Goal: Task Accomplishment & Management: Manage account settings

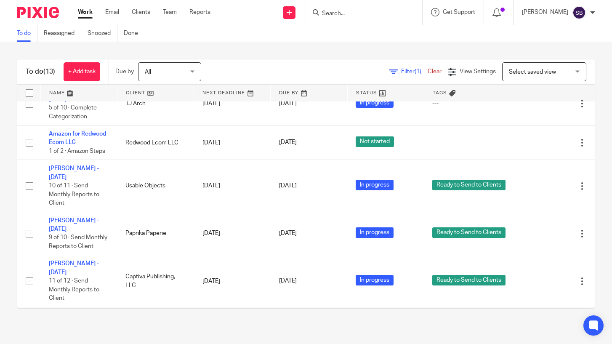
scroll to position [223, 0]
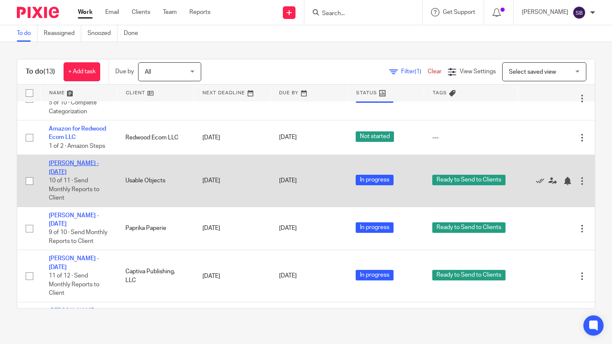
click at [80, 160] on link "[PERSON_NAME] - [DATE]" at bounding box center [74, 167] width 50 height 14
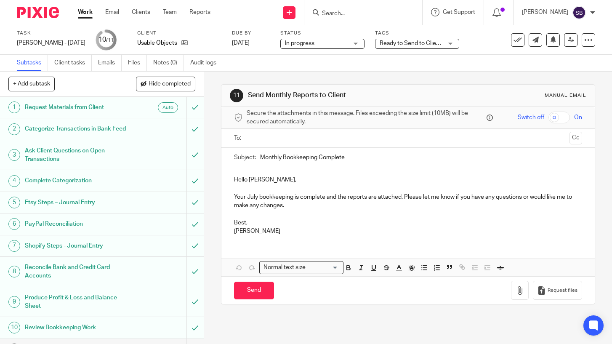
click at [255, 143] on input "text" at bounding box center [408, 138] width 316 height 10
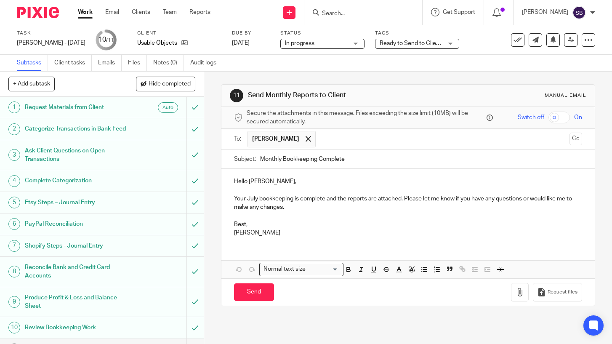
click at [248, 183] on p "Hello Josh," at bounding box center [408, 181] width 348 height 8
click at [326, 200] on p "Your July bookkeeping is complete and the reports are attached. Please let me k…" at bounding box center [408, 202] width 348 height 17
click at [246, 225] on p "Best," at bounding box center [408, 224] width 348 height 8
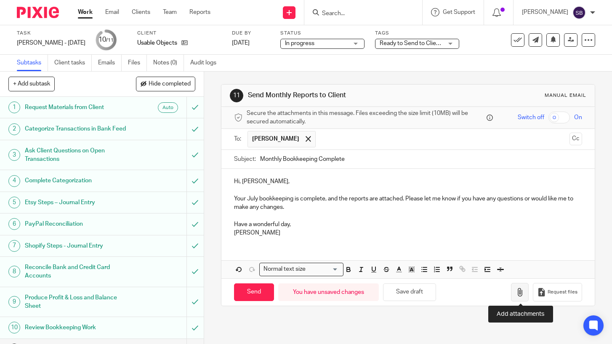
click at [521, 295] on icon "button" at bounding box center [520, 292] width 8 height 8
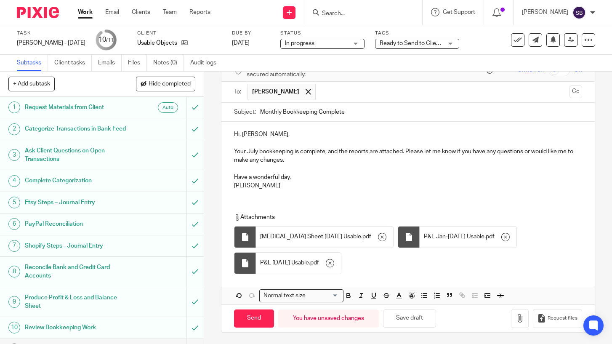
scroll to position [48, 0]
click at [256, 316] on input "Send" at bounding box center [254, 317] width 40 height 18
type input "Sent"
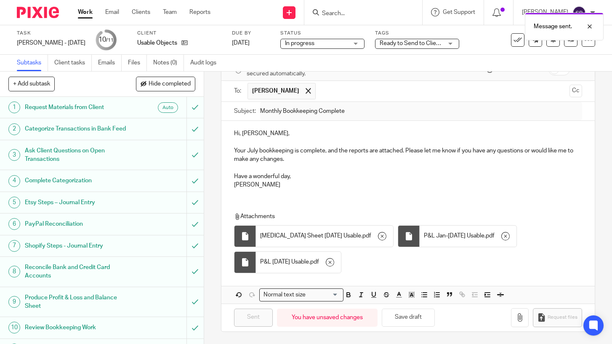
scroll to position [16, 0]
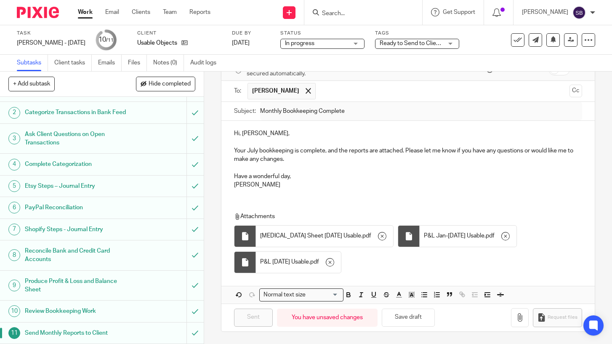
click at [82, 13] on link "Work" at bounding box center [85, 12] width 15 height 8
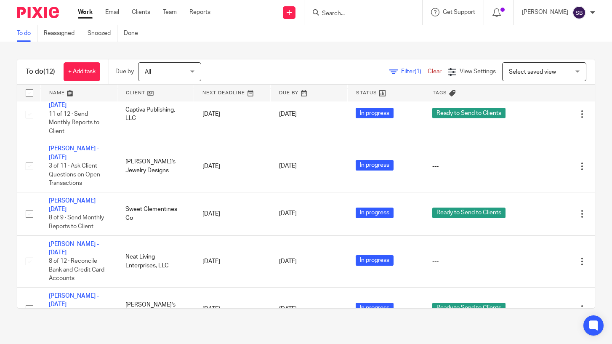
scroll to position [351, 0]
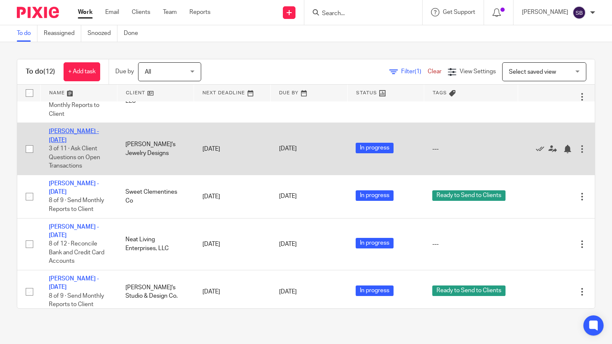
click at [67, 128] on link "[PERSON_NAME] - [DATE]" at bounding box center [74, 135] width 50 height 14
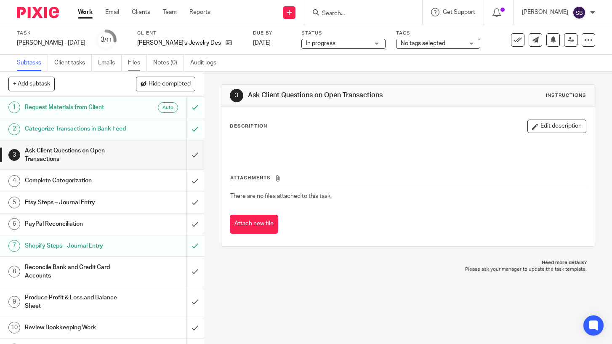
click at [136, 61] on link "Files" at bounding box center [137, 63] width 19 height 16
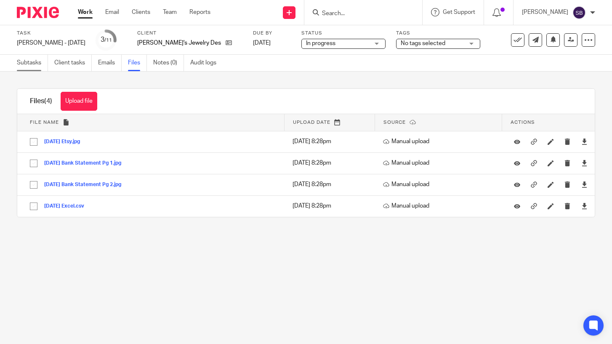
click at [25, 58] on link "Subtasks" at bounding box center [32, 63] width 31 height 16
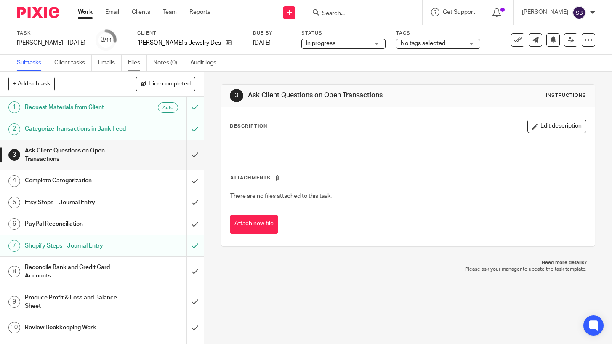
click at [136, 60] on link "Files" at bounding box center [137, 63] width 19 height 16
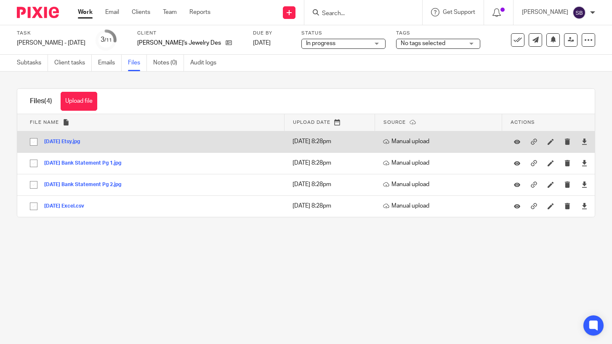
click at [72, 140] on button "July 2025 Etsy.jpg" at bounding box center [65, 142] width 42 height 6
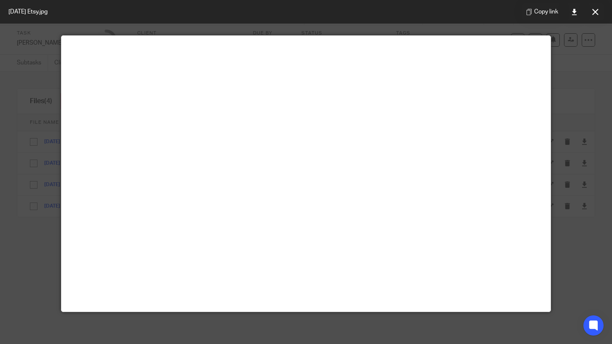
scroll to position [31, 0]
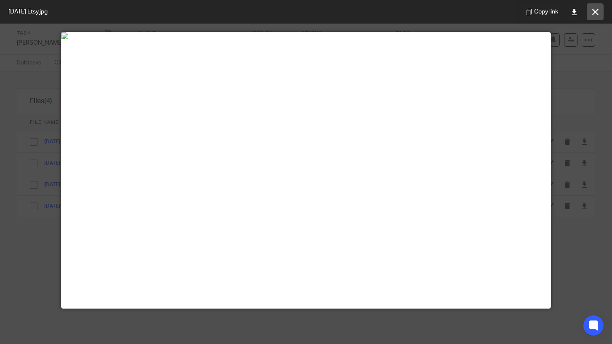
click at [596, 11] on icon at bounding box center [595, 12] width 6 height 6
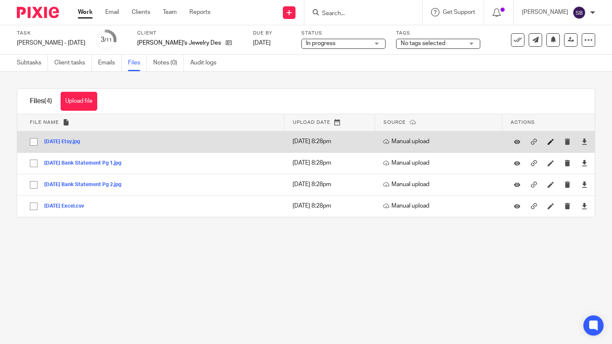
click at [548, 138] on link at bounding box center [553, 141] width 11 height 8
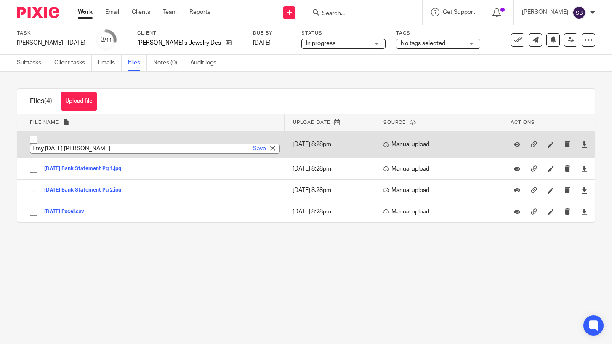
type input "Etsy Jul 25 Amy A"
click at [260, 149] on link "Save" at bounding box center [259, 148] width 13 height 8
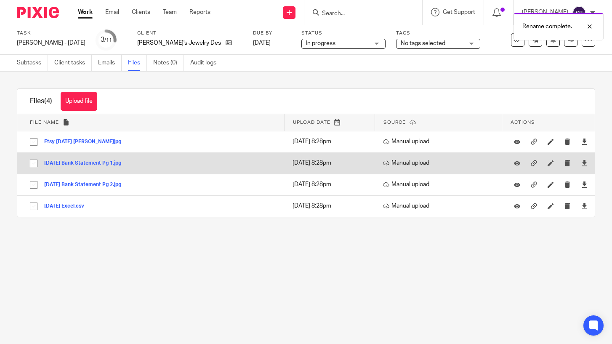
click at [108, 163] on button "July 2025 Bank Statement Pg 1.jpg" at bounding box center [85, 163] width 83 height 6
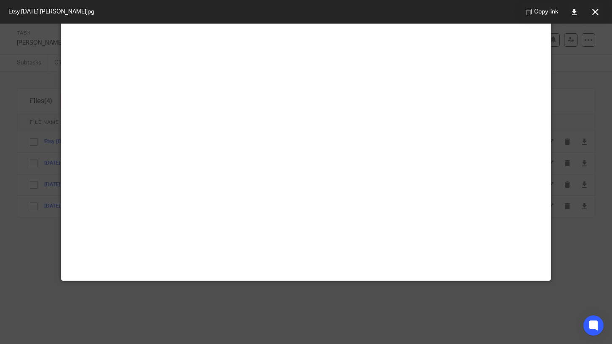
scroll to position [420, 0]
click at [593, 13] on icon at bounding box center [595, 12] width 6 height 6
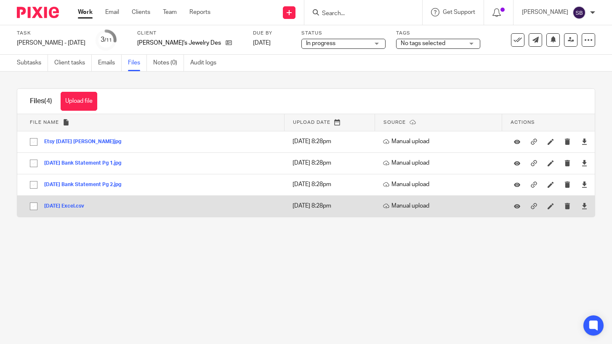
click at [73, 207] on button "July 2025 Excel.csv" at bounding box center [67, 206] width 46 height 6
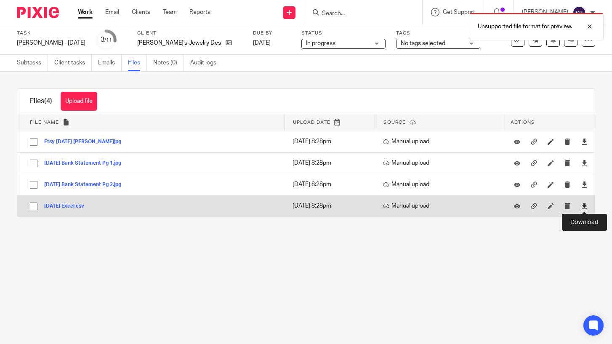
click at [586, 206] on icon at bounding box center [584, 206] width 6 height 6
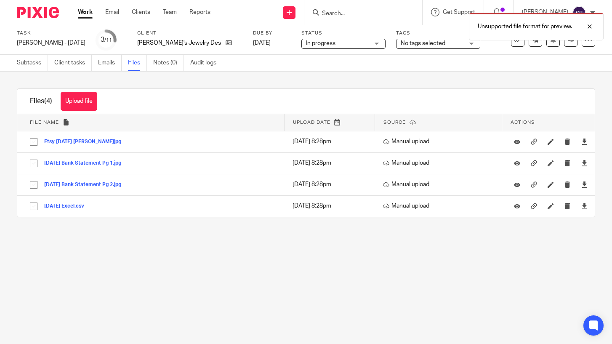
click at [600, 75] on div "Upload file Drag & Drop your files, or click here Files uploading... Files (4) …" at bounding box center [306, 153] width 612 height 162
click at [590, 27] on div at bounding box center [583, 26] width 23 height 10
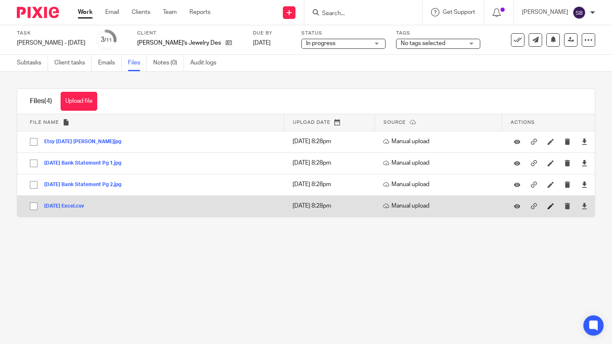
click at [553, 210] on link at bounding box center [553, 206] width 11 height 8
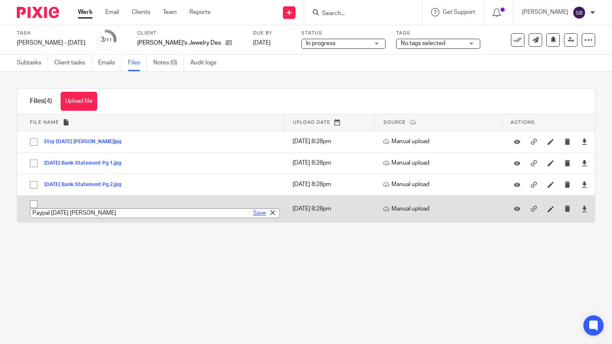
type input "Paypal Jul 25 Amy A"
click at [258, 216] on link "Save" at bounding box center [259, 213] width 13 height 8
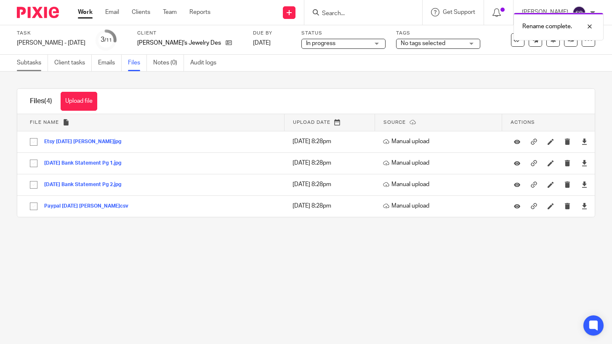
click at [36, 64] on link "Subtasks" at bounding box center [32, 63] width 31 height 16
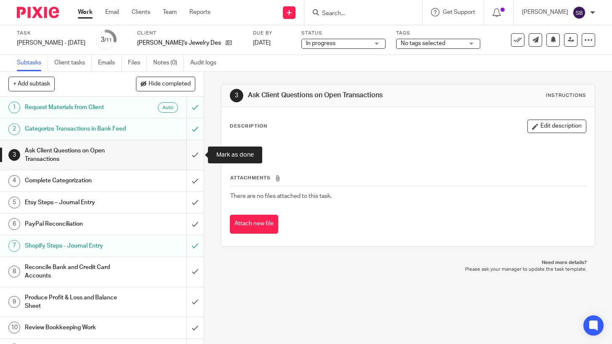
click at [197, 153] on input "submit" at bounding box center [102, 155] width 204 height 30
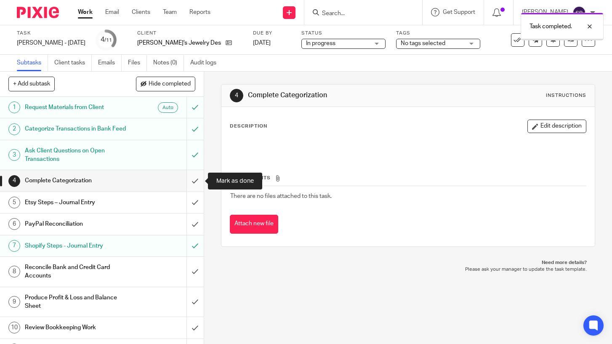
click at [194, 176] on input "submit" at bounding box center [102, 180] width 204 height 21
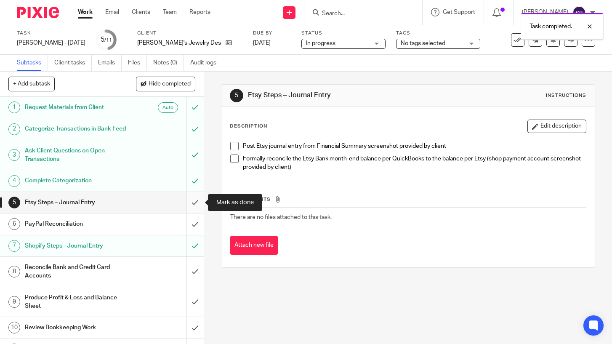
click at [193, 204] on input "submit" at bounding box center [102, 202] width 204 height 21
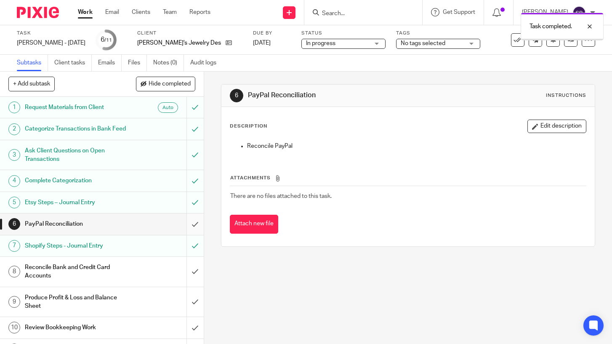
click at [194, 222] on input "submit" at bounding box center [102, 223] width 204 height 21
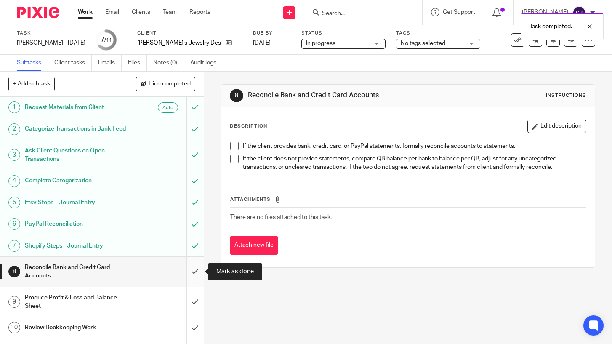
click at [195, 271] on input "submit" at bounding box center [102, 272] width 204 height 30
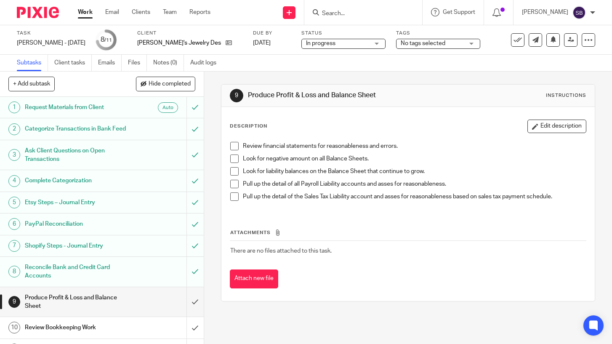
scroll to position [16, 0]
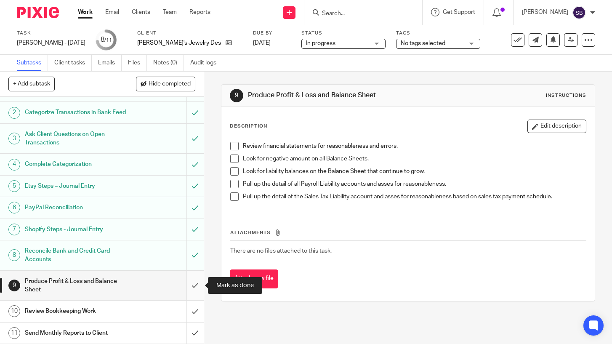
click at [192, 287] on input "submit" at bounding box center [102, 286] width 204 height 30
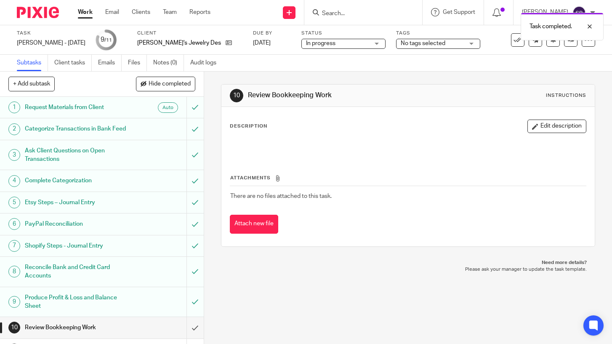
click at [401, 42] on span "No tags selected" at bounding box center [423, 43] width 45 height 6
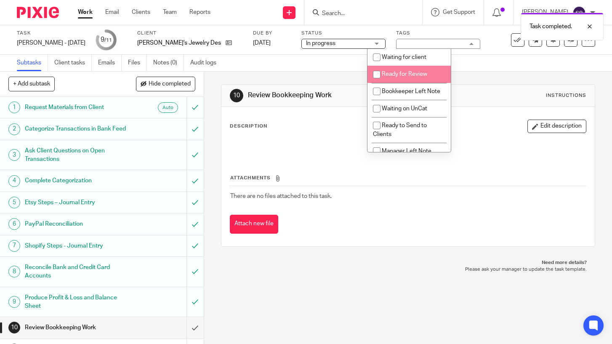
click at [391, 73] on span "Ready for Review" at bounding box center [404, 74] width 45 height 6
checkbox input "true"
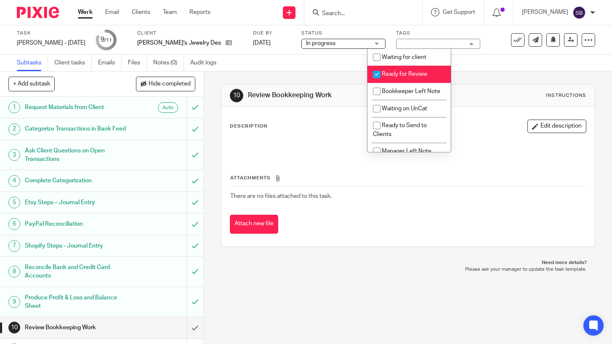
click at [468, 68] on div "Subtasks Client tasks Emails Files Notes (0) Audit logs" at bounding box center [306, 63] width 612 height 17
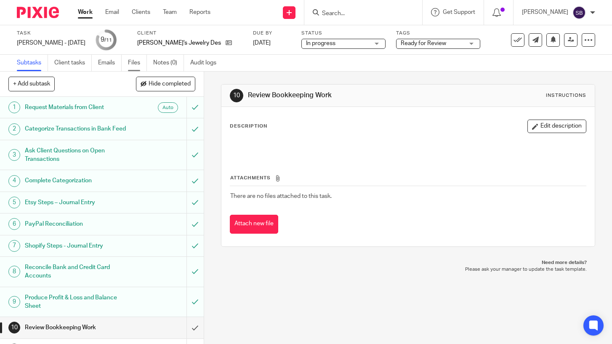
click at [134, 63] on link "Files" at bounding box center [137, 63] width 19 height 16
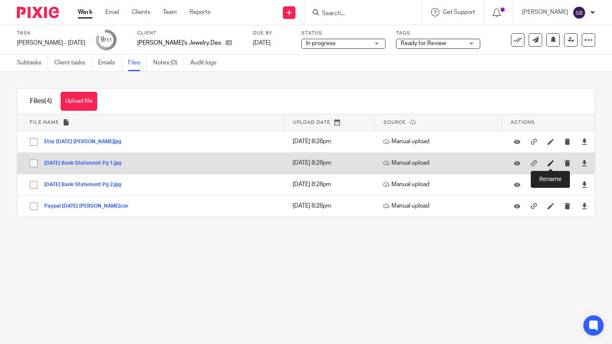
click at [551, 164] on icon at bounding box center [551, 163] width 6 height 6
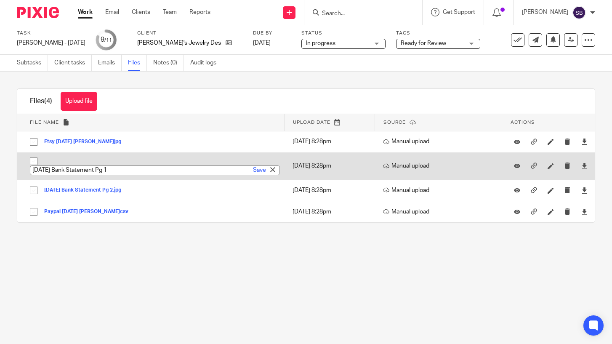
click at [124, 170] on input "July 2025 Bank Statement Pg 1" at bounding box center [155, 170] width 250 height 10
click at [52, 171] on input "July 2025 Bank Stmt p1 Amy A" at bounding box center [155, 170] width 250 height 10
type input "Jul 25 Bank Stmt p1 Amy A"
click at [259, 171] on link "Save" at bounding box center [259, 170] width 13 height 8
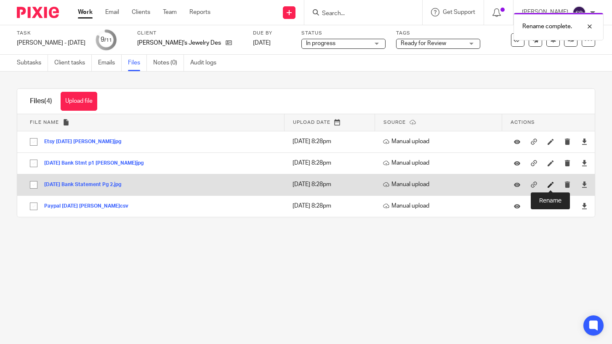
click at [552, 186] on icon at bounding box center [551, 184] width 6 height 6
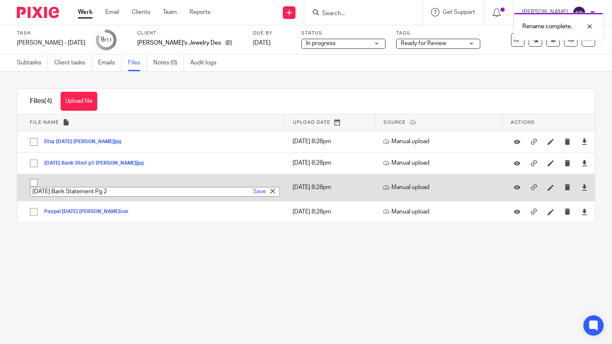
click at [123, 193] on input "July 2025 Bank Statement Pg 2" at bounding box center [155, 192] width 250 height 10
click at [53, 191] on input "July 2025 Bank Stmt p2 Amy A" at bounding box center [155, 192] width 250 height 10
type input "Jul 25 Bank Stmt p2 Amy A"
click at [260, 191] on link "Save" at bounding box center [259, 191] width 13 height 8
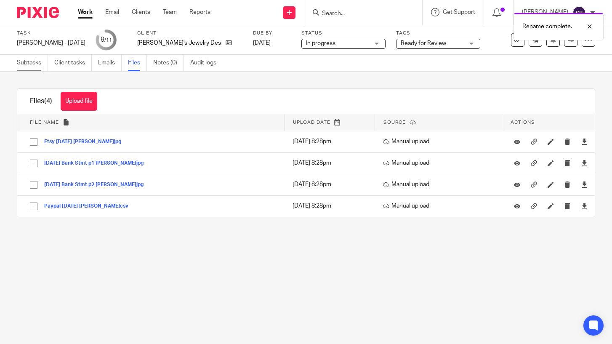
click at [36, 61] on link "Subtasks" at bounding box center [32, 63] width 31 height 16
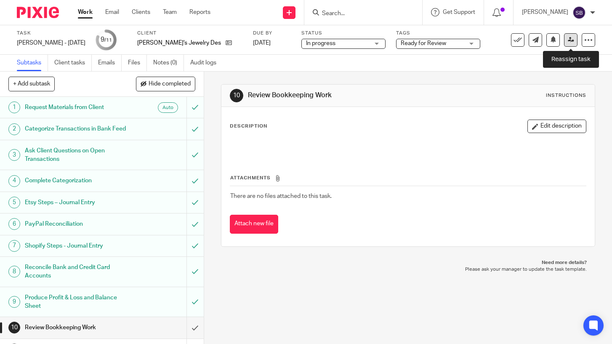
click at [570, 40] on icon at bounding box center [571, 40] width 6 height 6
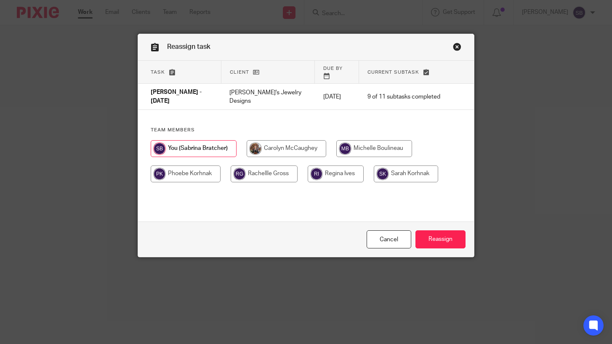
click at [398, 140] on input "radio" at bounding box center [374, 148] width 76 height 17
radio input "true"
click at [448, 242] on input "Reassign" at bounding box center [440, 239] width 50 height 18
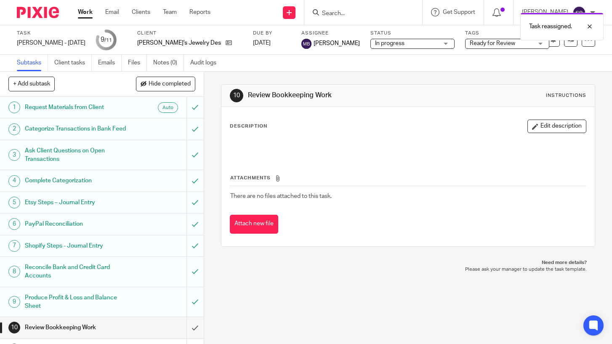
click at [85, 12] on link "Work" at bounding box center [85, 12] width 15 height 8
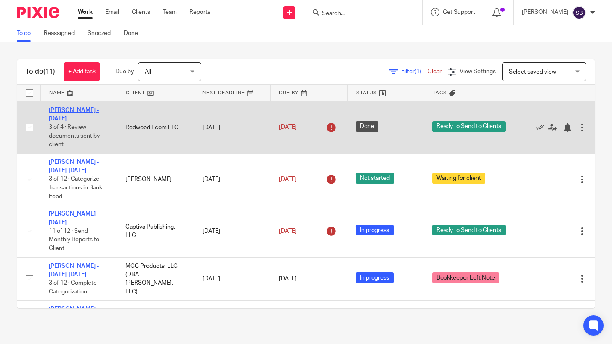
click at [92, 109] on link "[PERSON_NAME] - [DATE]" at bounding box center [74, 114] width 50 height 14
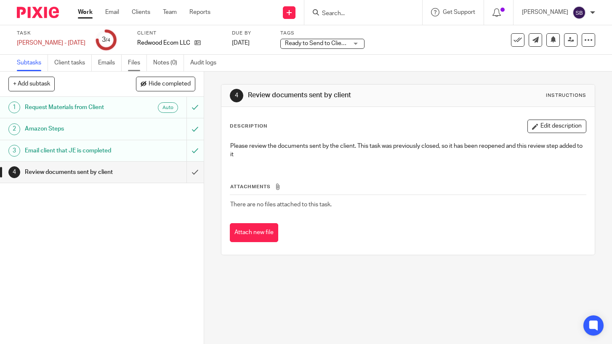
click at [133, 66] on link "Files" at bounding box center [137, 63] width 19 height 16
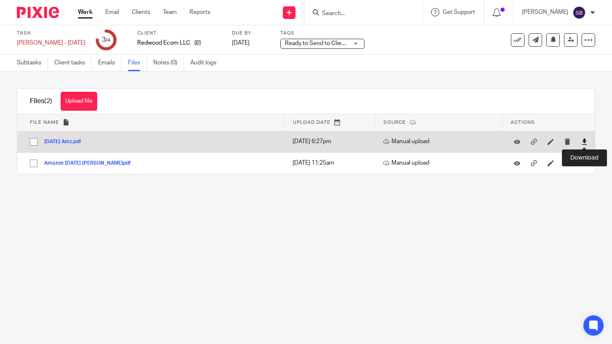
click at [586, 141] on icon at bounding box center [584, 141] width 6 height 6
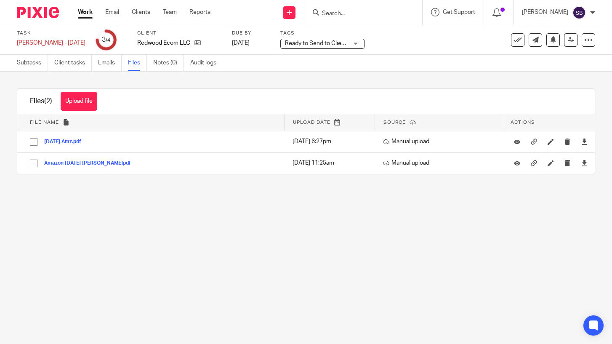
click at [83, 11] on link "Work" at bounding box center [85, 12] width 15 height 8
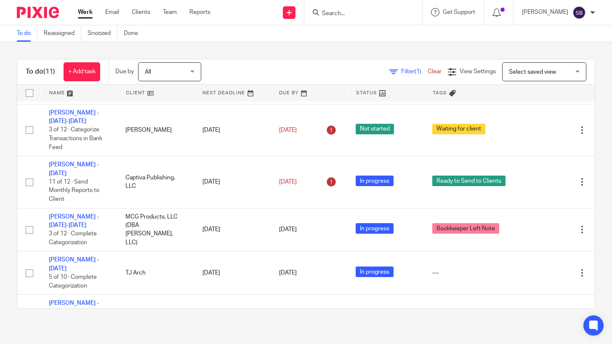
scroll to position [298, 0]
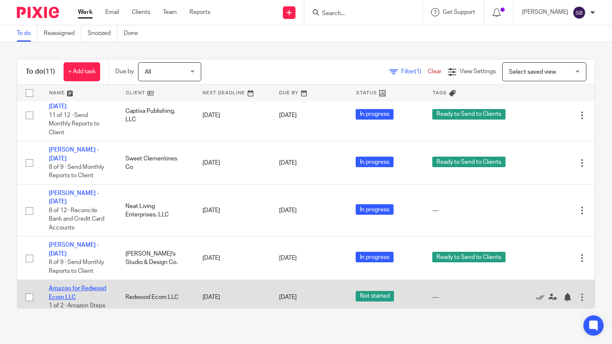
click at [84, 285] on link "Amazon for Redwood Ecom LLC" at bounding box center [77, 292] width 57 height 14
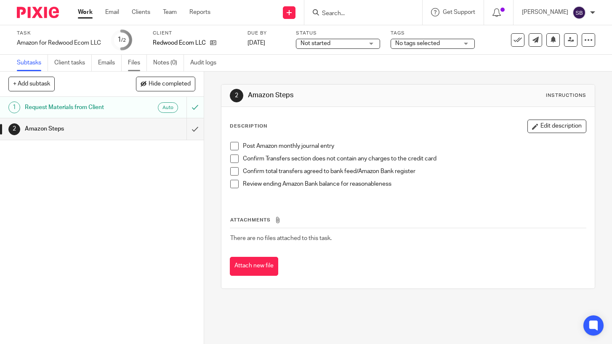
click at [136, 59] on link "Files" at bounding box center [137, 63] width 19 height 16
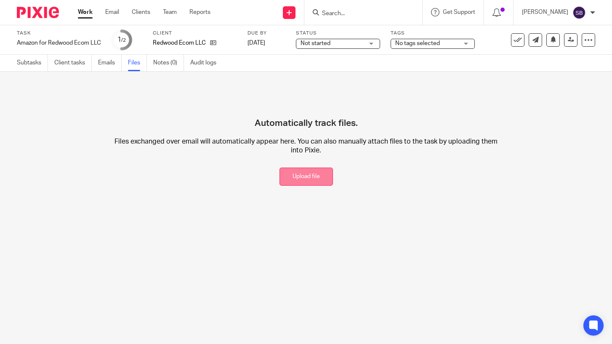
click at [295, 174] on button "Upload file" at bounding box center [305, 176] width 53 height 18
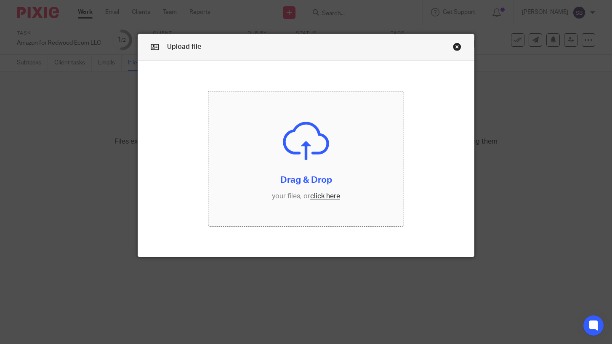
click at [326, 195] on input "file" at bounding box center [305, 158] width 195 height 135
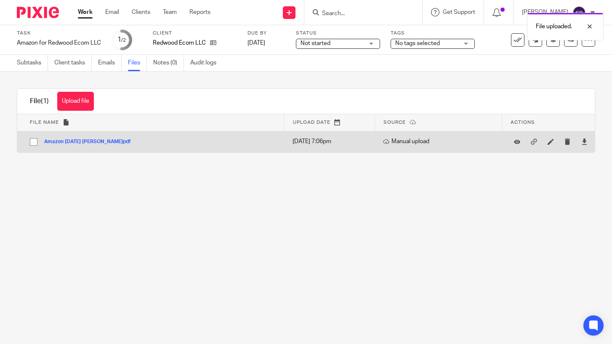
click at [90, 139] on button "Amazon Jul 25 Liz A.pdf" at bounding box center [90, 142] width 93 height 6
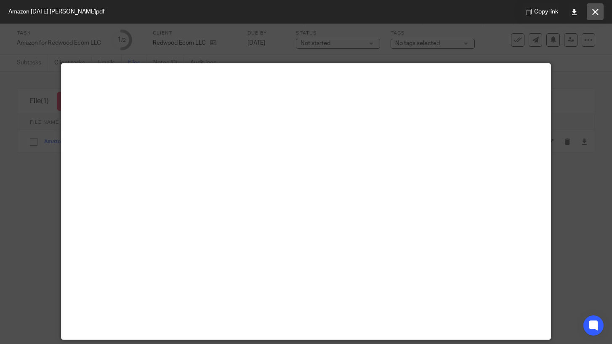
click at [596, 12] on icon at bounding box center [595, 12] width 6 height 6
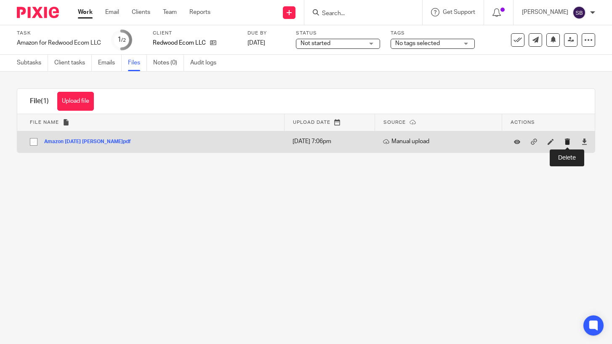
click at [568, 140] on icon "submit" at bounding box center [567, 141] width 6 height 6
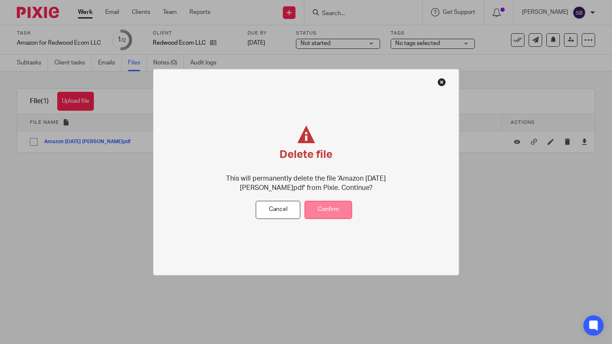
click at [344, 208] on button "Confirm" at bounding box center [329, 210] width 48 height 18
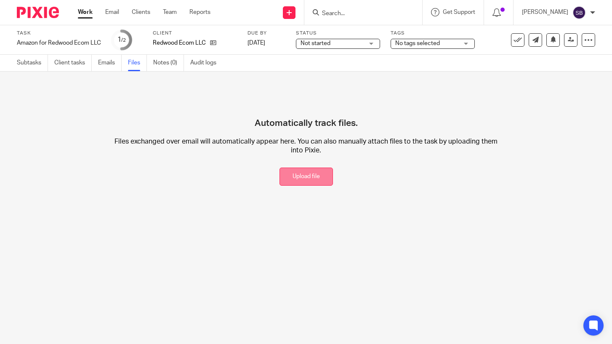
click at [290, 171] on button "Upload file" at bounding box center [305, 176] width 53 height 18
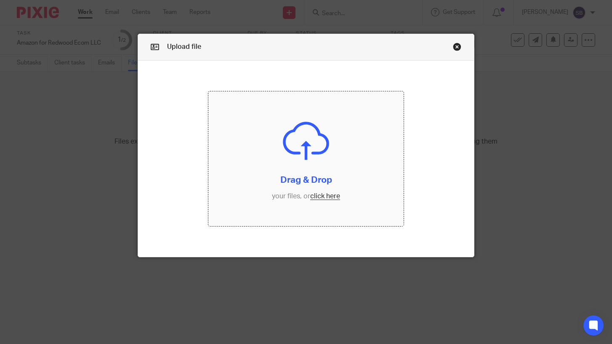
click at [333, 196] on input "file" at bounding box center [305, 158] width 195 height 135
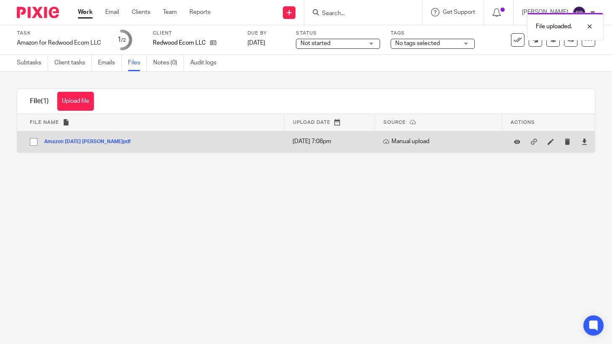
click at [87, 141] on button "Amazon July 25 Liz A.pdf" at bounding box center [90, 142] width 93 height 6
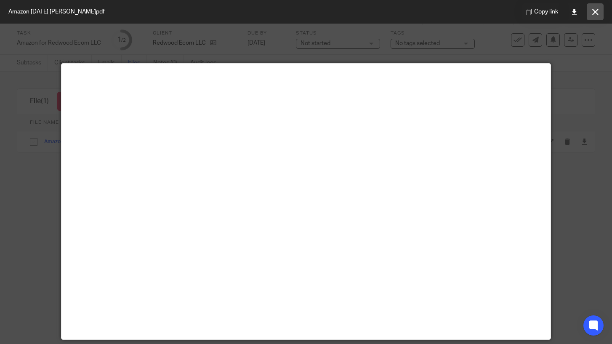
click at [596, 8] on button at bounding box center [595, 11] width 17 height 17
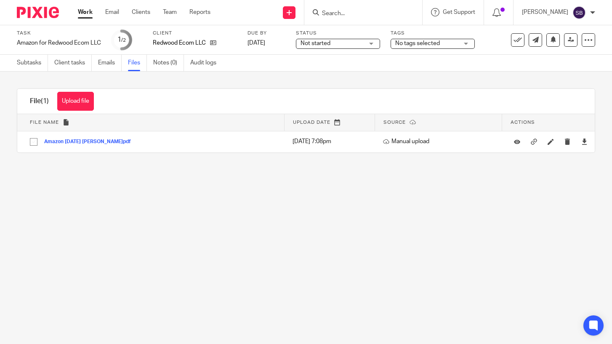
click at [81, 12] on link "Work" at bounding box center [85, 12] width 15 height 8
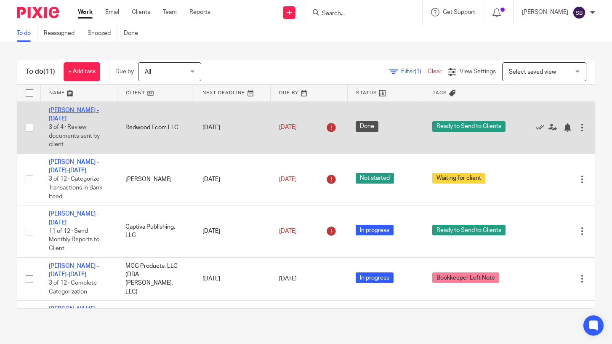
click at [85, 109] on link "[PERSON_NAME] - [DATE]" at bounding box center [74, 114] width 50 height 14
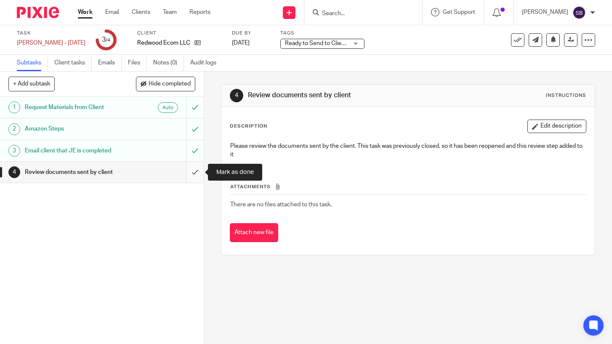
click at [196, 175] on input "submit" at bounding box center [102, 172] width 204 height 21
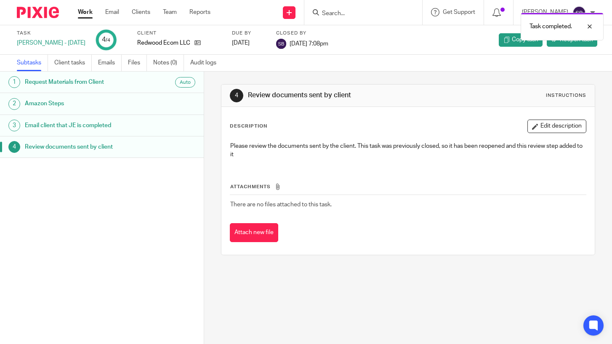
click at [85, 11] on link "Work" at bounding box center [85, 12] width 15 height 8
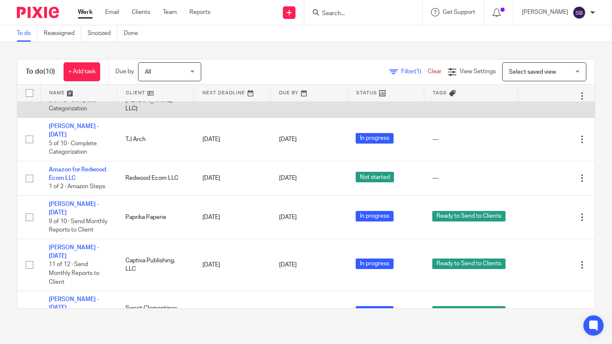
scroll to position [117, 0]
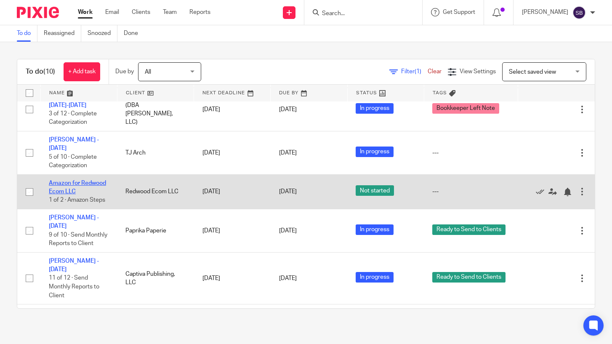
click at [92, 180] on link "Amazon for Redwood Ecom LLC" at bounding box center [77, 187] width 57 height 14
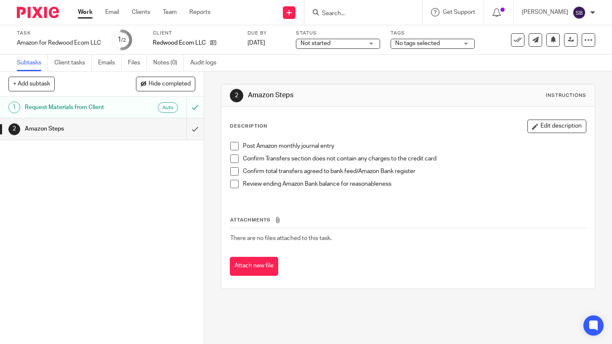
click at [314, 46] on span "Not started" at bounding box center [315, 43] width 30 height 6
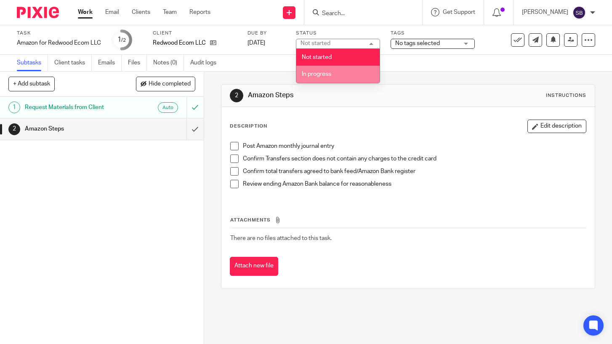
click at [324, 72] on span "In progress" at bounding box center [316, 74] width 29 height 6
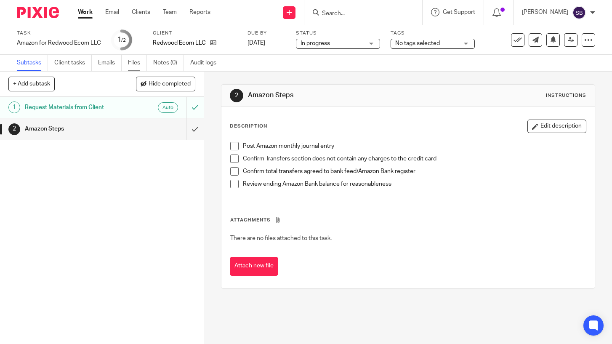
click at [133, 66] on link "Files" at bounding box center [137, 63] width 19 height 16
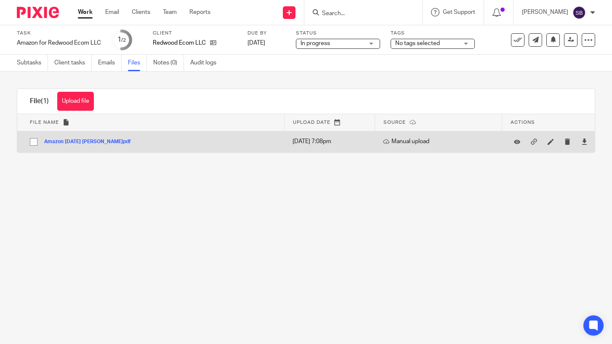
click at [99, 141] on button "Amazon July 25 Liz A.pdf" at bounding box center [90, 142] width 93 height 6
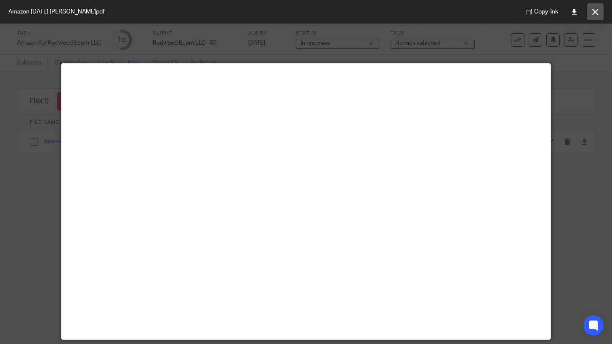
click at [592, 14] on icon at bounding box center [595, 12] width 6 height 6
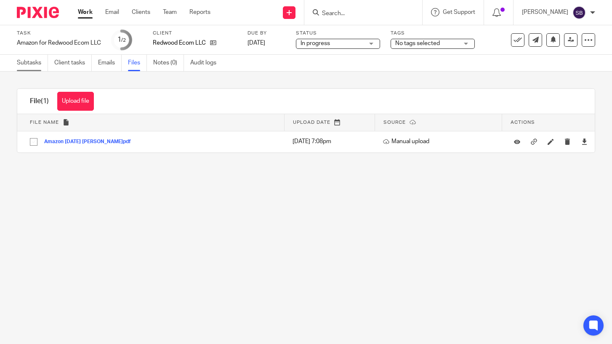
click at [28, 59] on link "Subtasks" at bounding box center [32, 63] width 31 height 16
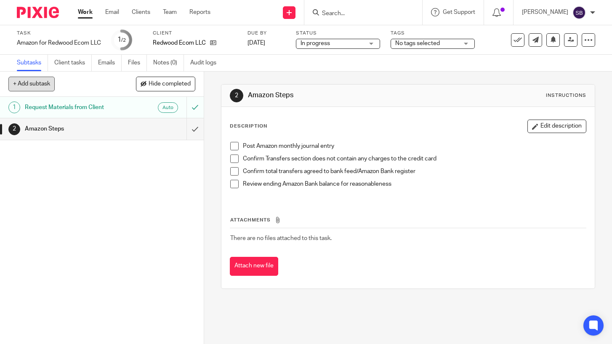
click at [30, 87] on button "+ Add subtask" at bounding box center [31, 84] width 46 height 14
type input "Email client when finished"
click at [181, 77] on p "+ Add" at bounding box center [183, 84] width 24 height 14
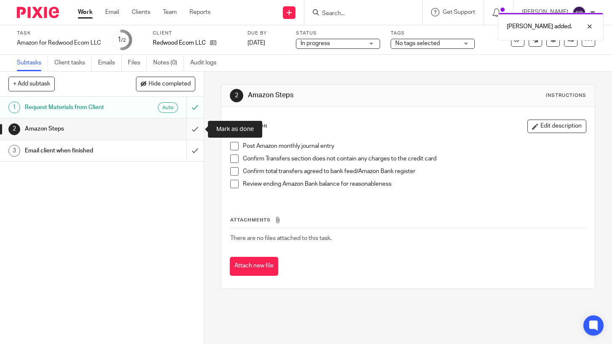
click at [191, 129] on input "submit" at bounding box center [102, 128] width 204 height 21
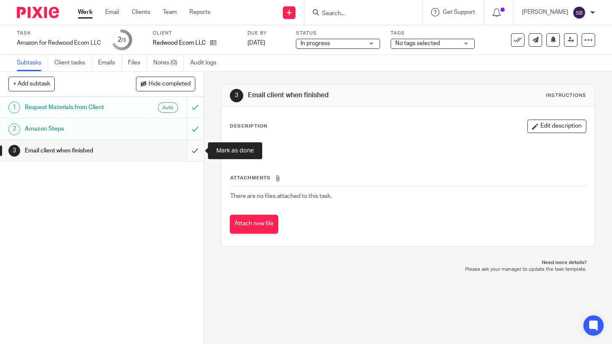
click at [191, 152] on input "submit" at bounding box center [102, 150] width 204 height 21
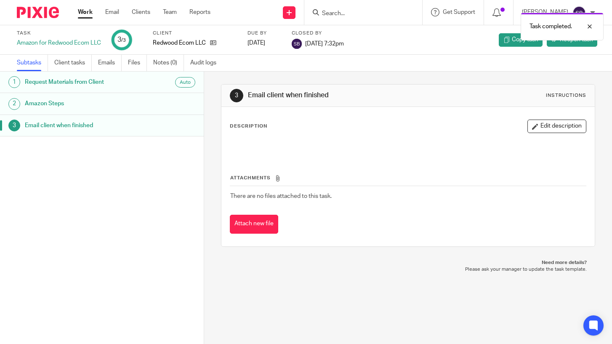
click at [86, 12] on link "Work" at bounding box center [85, 12] width 15 height 8
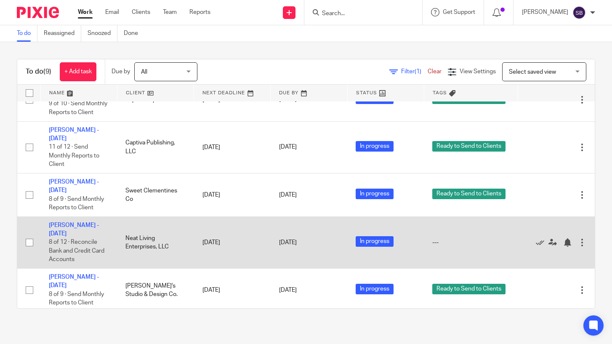
scroll to position [218, 0]
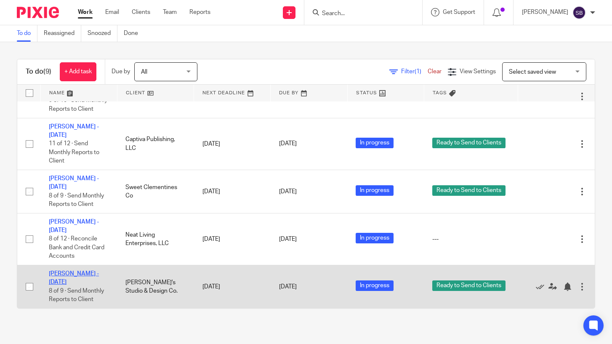
click at [89, 273] on link "Beth Anderson - Jul 2025" at bounding box center [74, 278] width 50 height 14
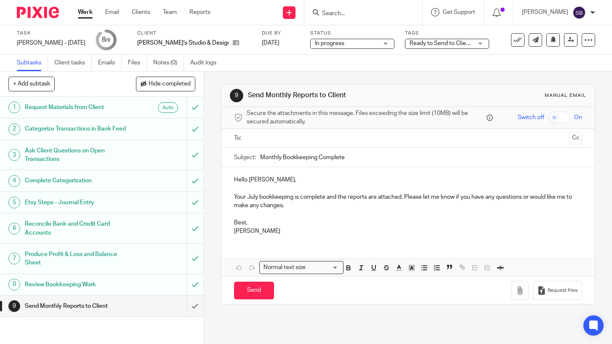
click at [257, 139] on input "text" at bounding box center [408, 138] width 316 height 10
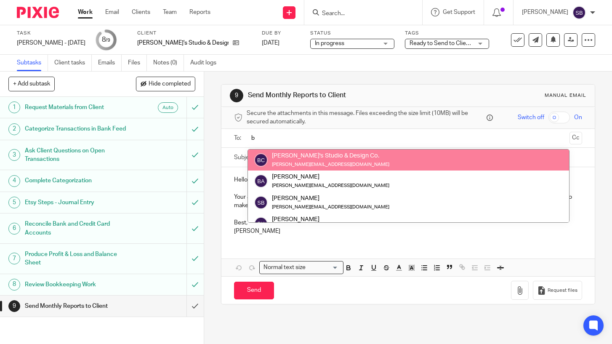
type input "b"
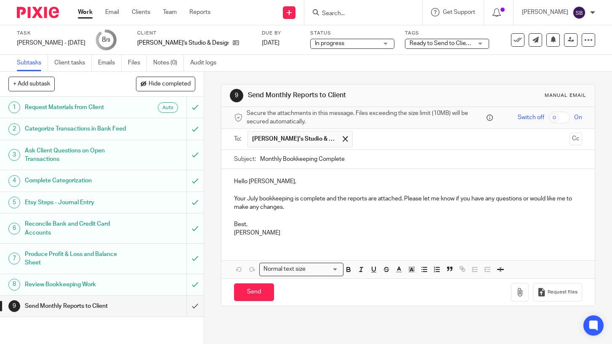
click at [263, 183] on p "Hello Beth," at bounding box center [408, 181] width 348 height 8
click at [327, 199] on p "Your July bookkeeping is complete and the reports are attached. Please let me k…" at bounding box center [408, 202] width 348 height 17
click at [248, 226] on p "Best," at bounding box center [408, 224] width 348 height 8
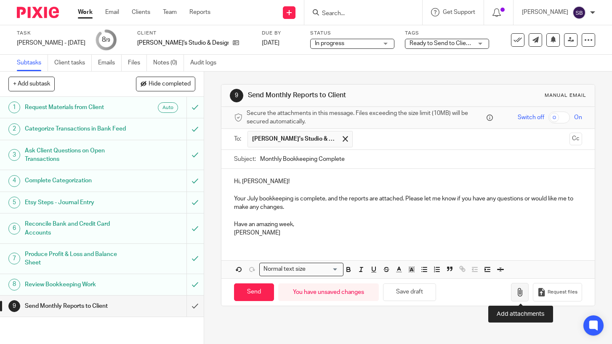
click at [522, 292] on icon "button" at bounding box center [520, 292] width 8 height 8
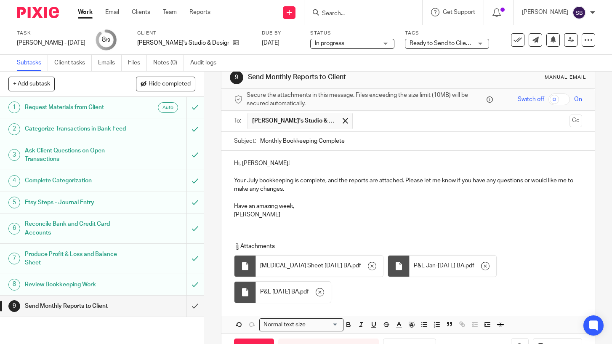
scroll to position [22, 0]
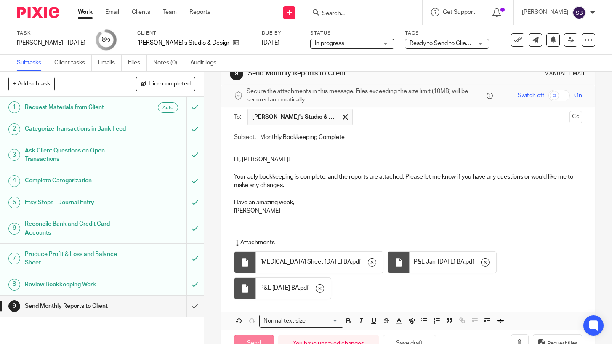
click at [253, 335] on input "Send" at bounding box center [254, 344] width 40 height 18
type input "Sent"
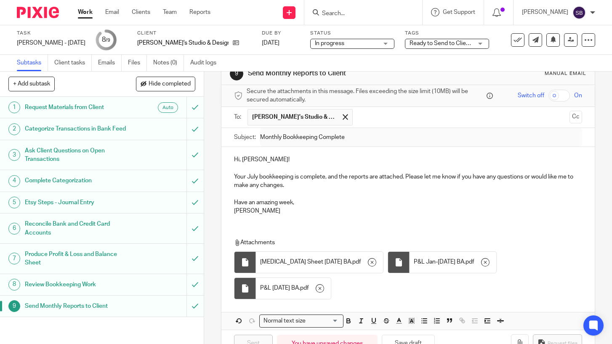
click at [82, 11] on link "Work" at bounding box center [85, 12] width 15 height 8
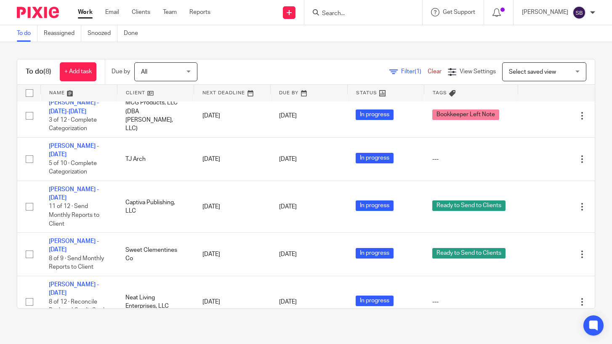
scroll to position [174, 0]
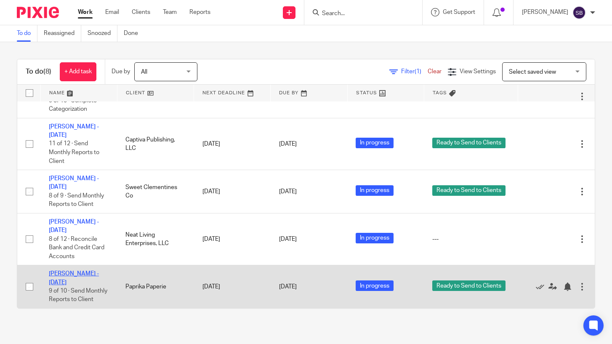
click at [89, 271] on link "[PERSON_NAME] - [DATE]" at bounding box center [74, 278] width 50 height 14
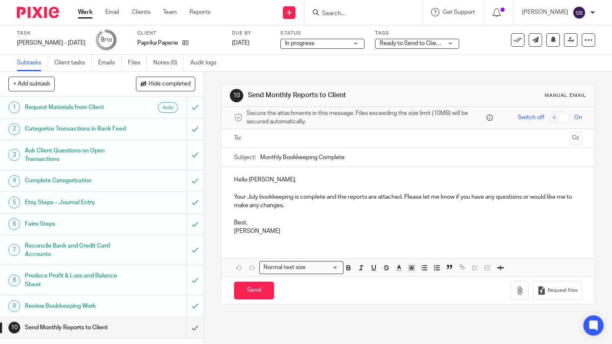
click at [272, 138] on input "text" at bounding box center [408, 138] width 316 height 10
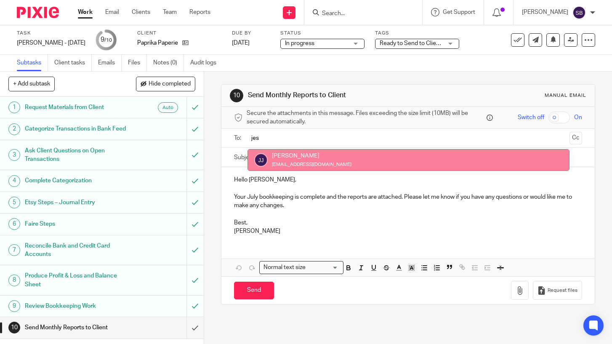
type input "jes"
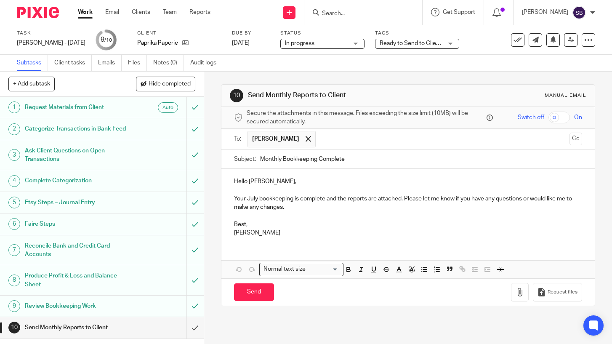
click at [271, 183] on p "Hello [PERSON_NAME]," at bounding box center [408, 181] width 348 height 8
click at [249, 183] on p "Hello [PERSON_NAME]," at bounding box center [408, 181] width 348 height 8
click at [266, 182] on p "Hi, [PERSON_NAME]," at bounding box center [408, 181] width 348 height 8
click at [325, 201] on p "Your July bookkeeping is complete and the reports are attached. Please let me k…" at bounding box center [408, 202] width 348 height 17
click at [247, 226] on p "Best," at bounding box center [408, 224] width 348 height 8
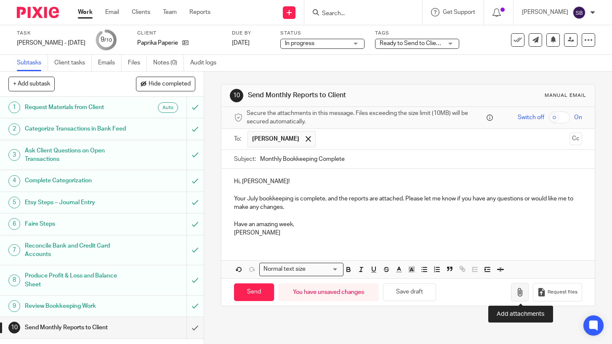
click at [519, 295] on icon "button" at bounding box center [520, 292] width 8 height 8
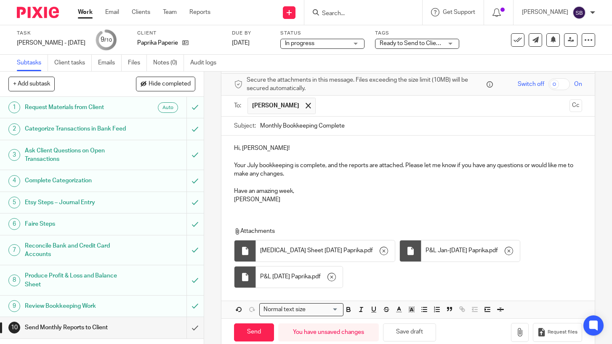
scroll to position [48, 0]
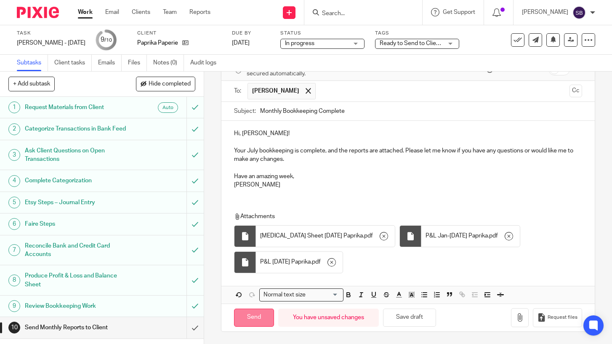
click at [259, 314] on input "Send" at bounding box center [254, 317] width 40 height 18
type input "Sent"
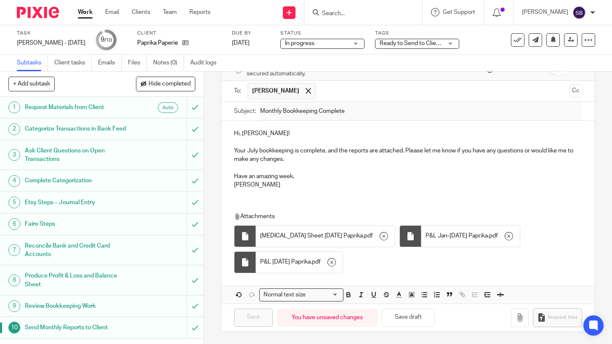
click at [83, 11] on link "Work" at bounding box center [85, 12] width 15 height 8
